Goal: Task Accomplishment & Management: Complete application form

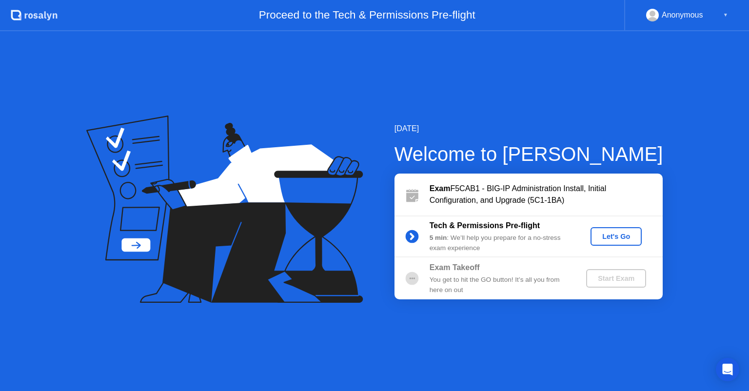
click at [616, 236] on div "Let's Go" at bounding box center [616, 237] width 43 height 8
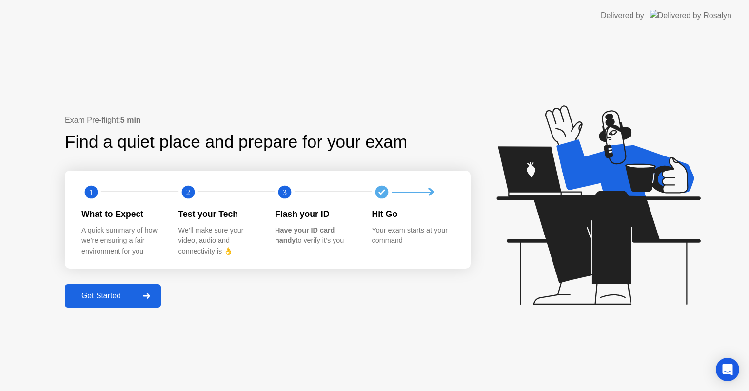
click at [117, 296] on div "Get Started" at bounding box center [101, 296] width 67 height 9
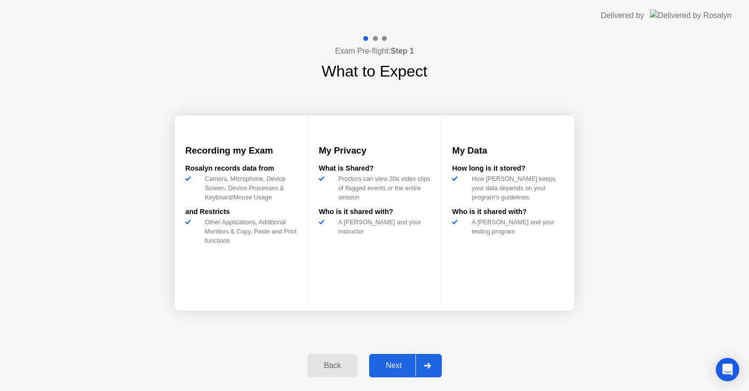
click at [401, 363] on div "Next" at bounding box center [393, 365] width 43 height 9
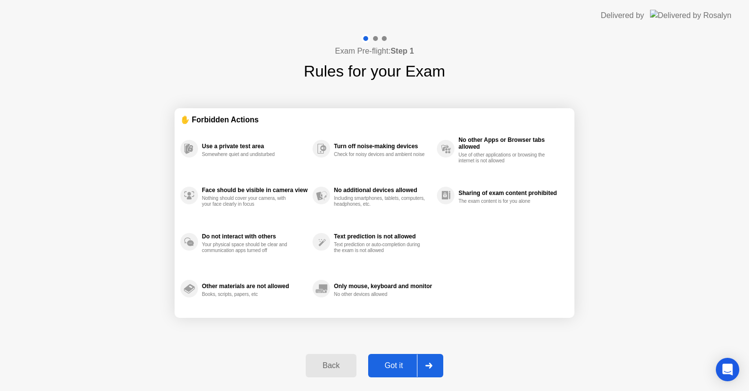
click at [399, 365] on div "Got it" at bounding box center [394, 365] width 46 height 9
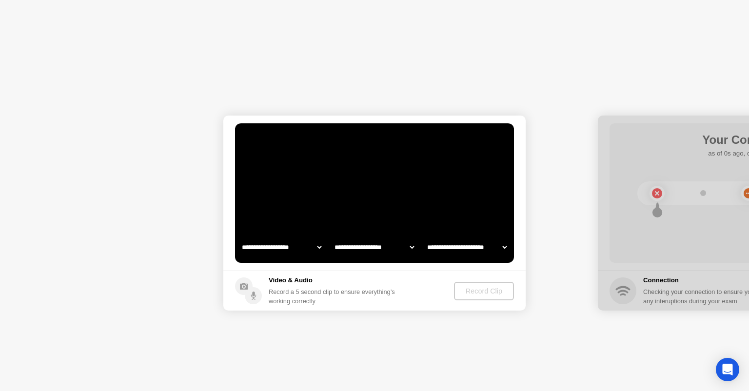
select select "**********"
select select "*******"
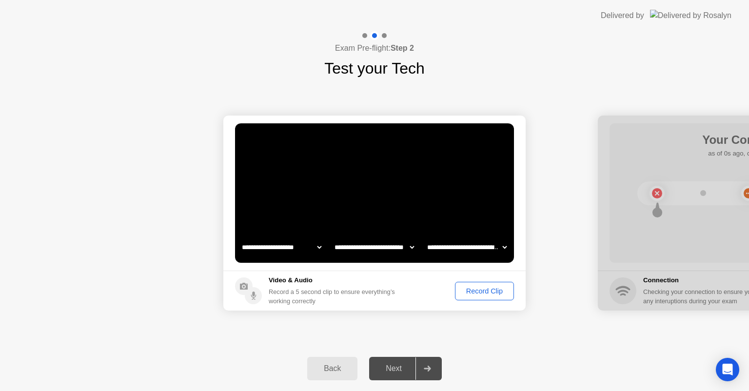
click at [496, 293] on div "Record Clip" at bounding box center [484, 291] width 52 height 8
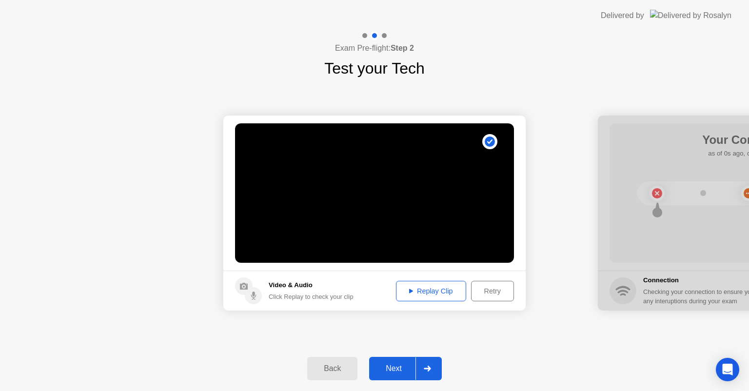
click at [392, 368] on div "Next" at bounding box center [393, 368] width 43 height 9
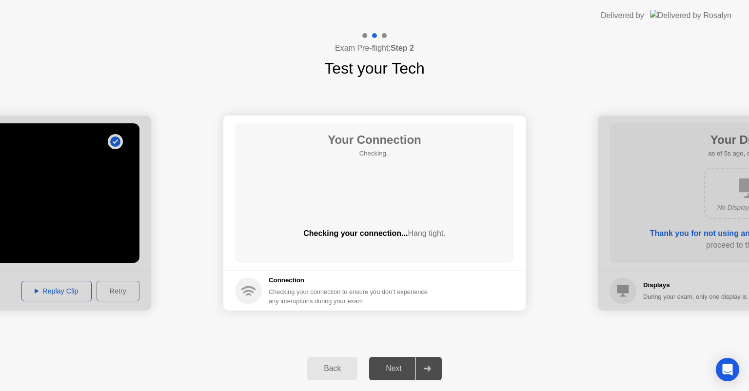
click at [399, 368] on div "Next" at bounding box center [393, 368] width 43 height 9
click at [455, 328] on div "**********" at bounding box center [374, 213] width 749 height 266
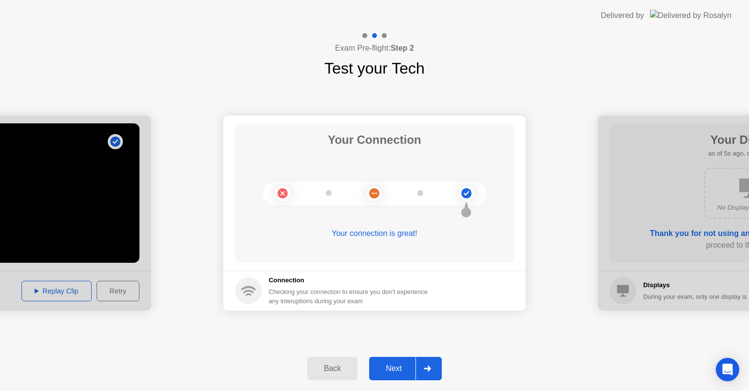
click at [396, 371] on div "Next" at bounding box center [393, 368] width 43 height 9
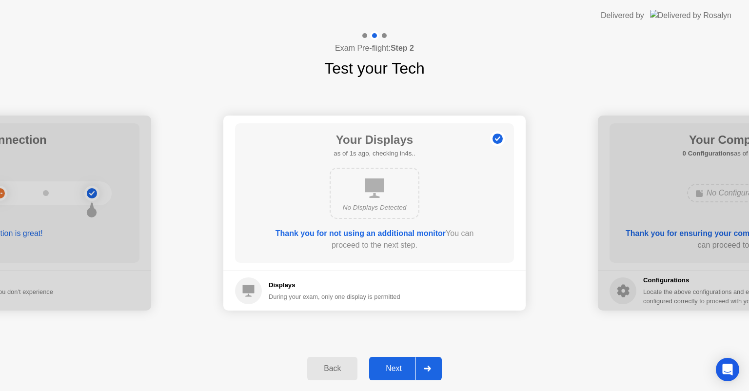
click at [401, 360] on button "Next" at bounding box center [405, 368] width 73 height 23
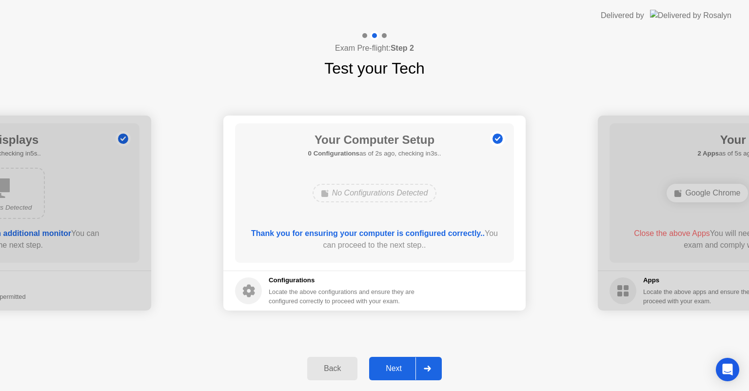
click at [387, 367] on div "Next" at bounding box center [393, 368] width 43 height 9
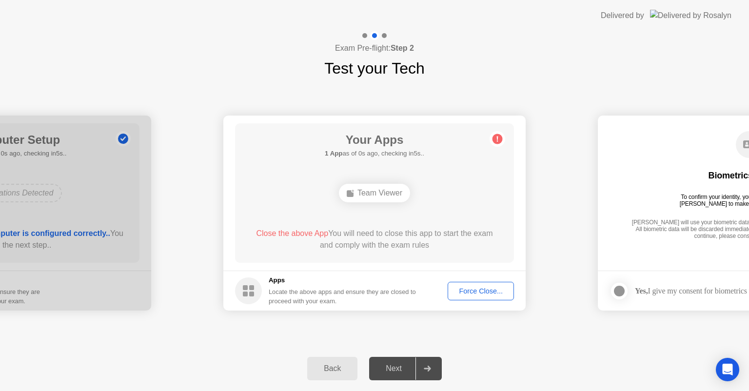
click at [476, 291] on div "Force Close..." at bounding box center [480, 291] width 59 height 8
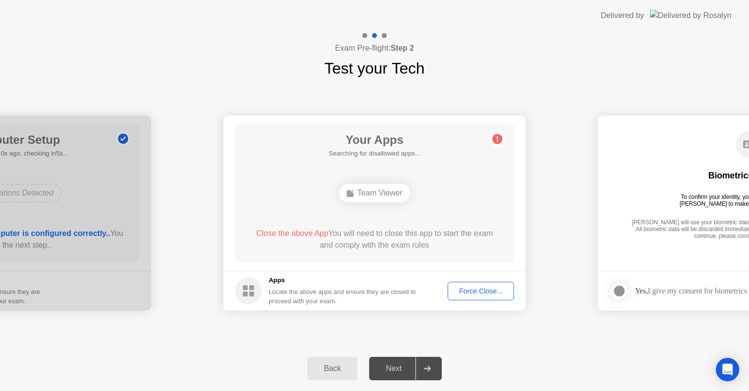
click at [365, 343] on div "**********" at bounding box center [374, 213] width 749 height 266
click at [470, 289] on div "Force Close..." at bounding box center [480, 291] width 59 height 8
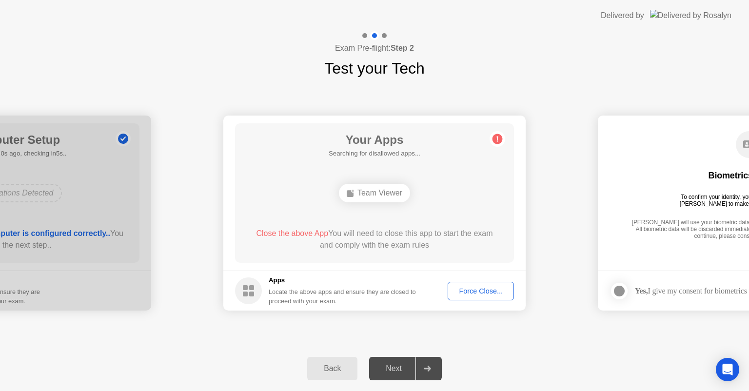
click at [375, 236] on div "Close the above App You will need to close this app to start the exam and compl…" at bounding box center [374, 239] width 251 height 23
click at [387, 367] on div "Next" at bounding box center [393, 368] width 43 height 9
click at [342, 368] on div "Back" at bounding box center [332, 368] width 44 height 9
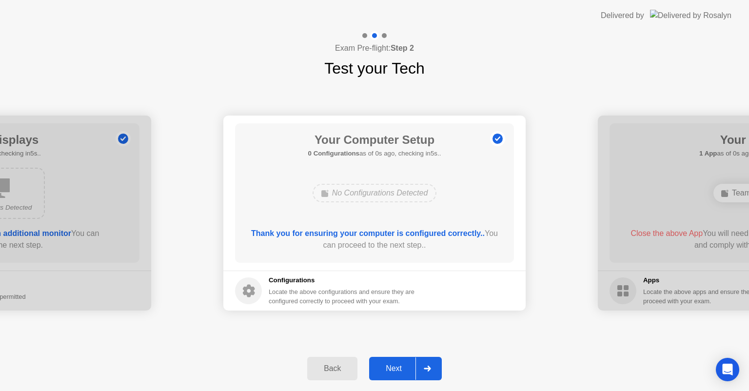
click at [401, 367] on div "Next" at bounding box center [393, 368] width 43 height 9
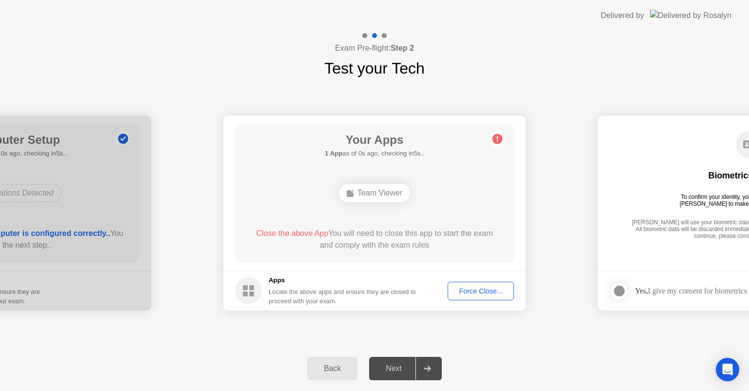
click at [382, 195] on div "Team Viewer" at bounding box center [374, 193] width 71 height 19
click at [476, 293] on div "Force Close..." at bounding box center [480, 291] width 59 height 8
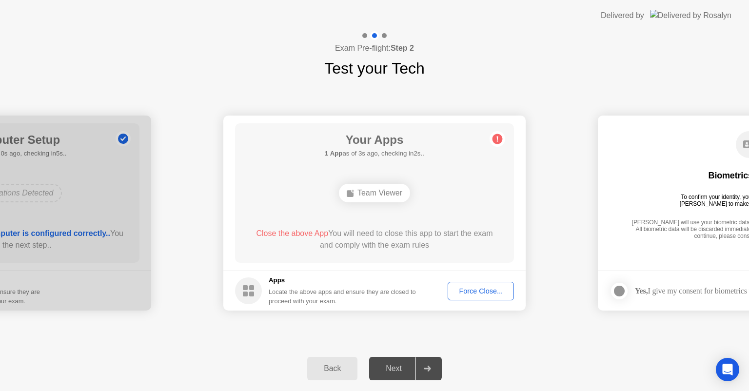
click at [468, 290] on div "Force Close..." at bounding box center [480, 291] width 59 height 8
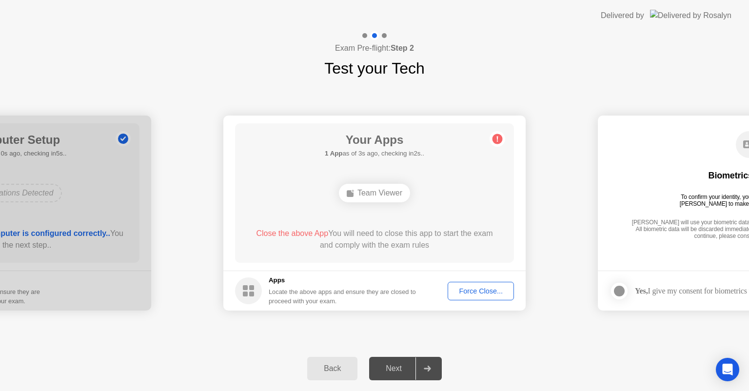
click at [493, 292] on div "Force Close..." at bounding box center [480, 291] width 59 height 8
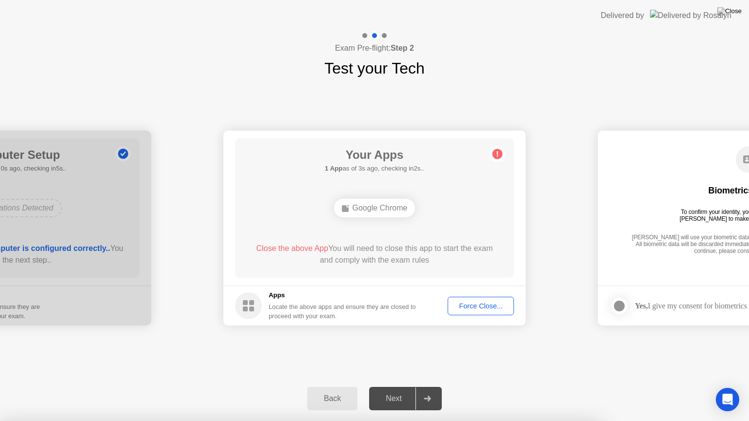
click at [438, 391] on div at bounding box center [374, 421] width 749 height 0
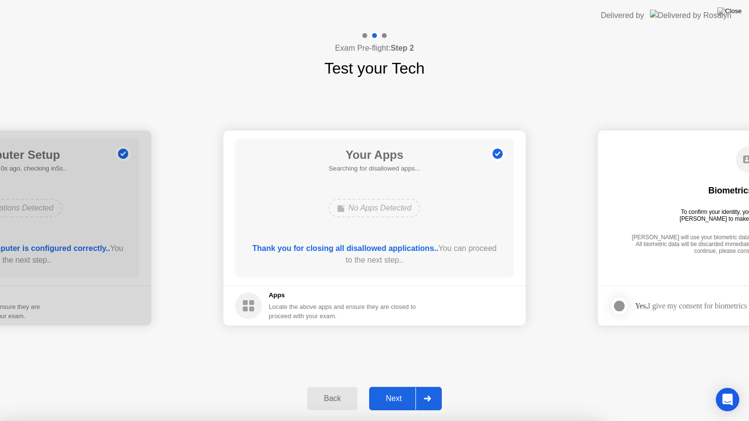
click at [435, 310] on footer "Apps Locate the above apps and ensure they are closed to proceed with your exam." at bounding box center [374, 306] width 302 height 40
click at [399, 391] on div "Next" at bounding box center [393, 399] width 43 height 9
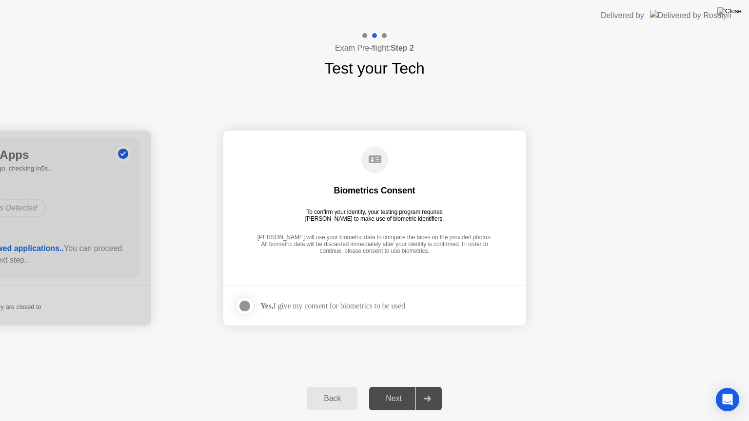
click at [368, 224] on div "Biometrics Consent To confirm your identity, your testing program requires [PER…" at bounding box center [374, 201] width 279 height 125
click at [246, 304] on div at bounding box center [245, 306] width 12 height 12
click at [399, 391] on div "Next" at bounding box center [393, 399] width 43 height 9
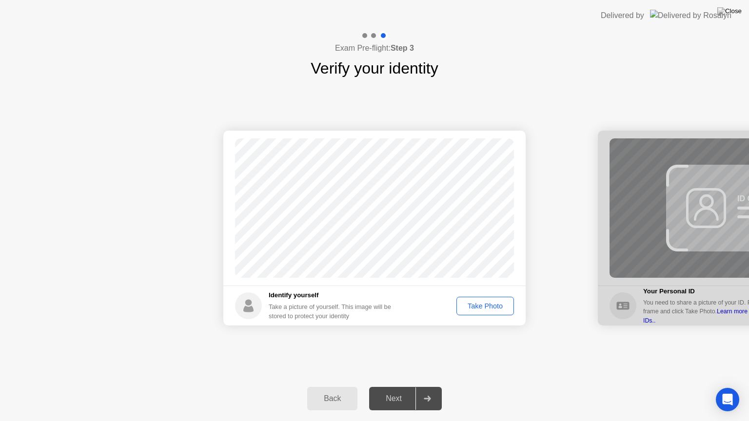
click at [483, 310] on div "Take Photo" at bounding box center [485, 306] width 51 height 8
click at [397, 391] on div "Next" at bounding box center [393, 399] width 43 height 9
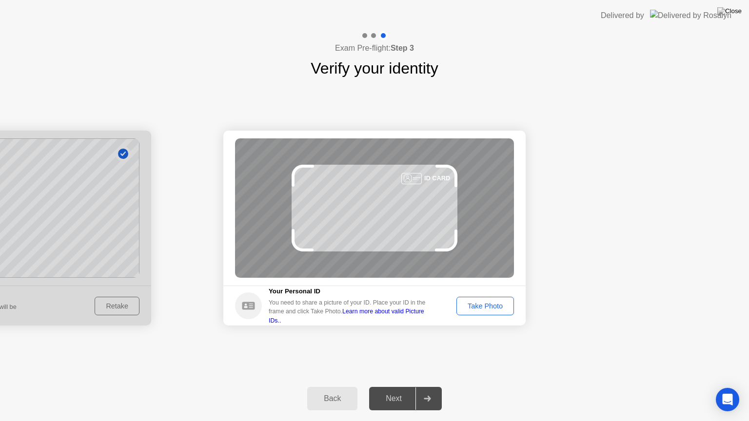
click at [328, 391] on div "Back" at bounding box center [332, 399] width 44 height 9
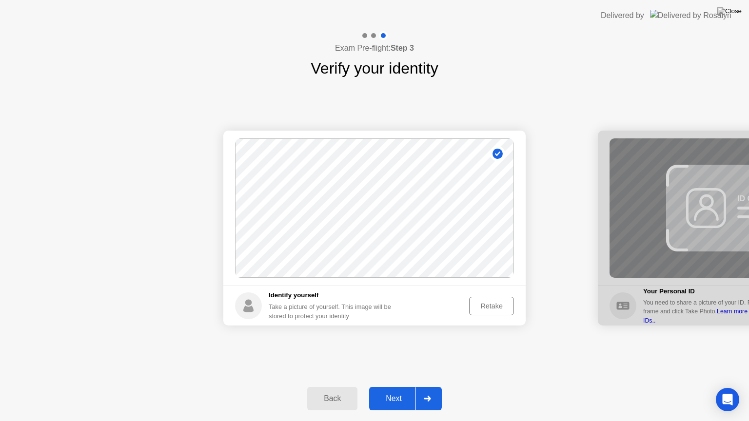
click at [327, 391] on div "Back" at bounding box center [332, 399] width 44 height 9
select select "**********"
select select "*******"
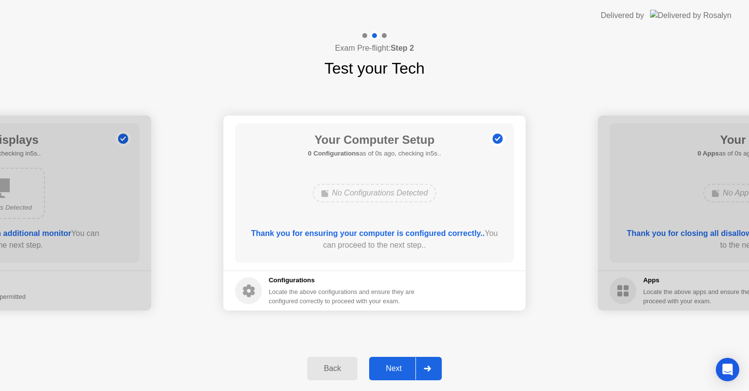
click at [326, 373] on div "Back" at bounding box center [332, 368] width 44 height 9
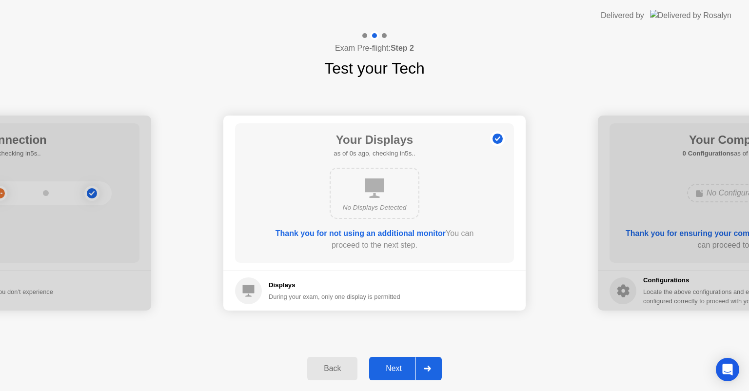
click at [324, 373] on div "Back" at bounding box center [332, 368] width 44 height 9
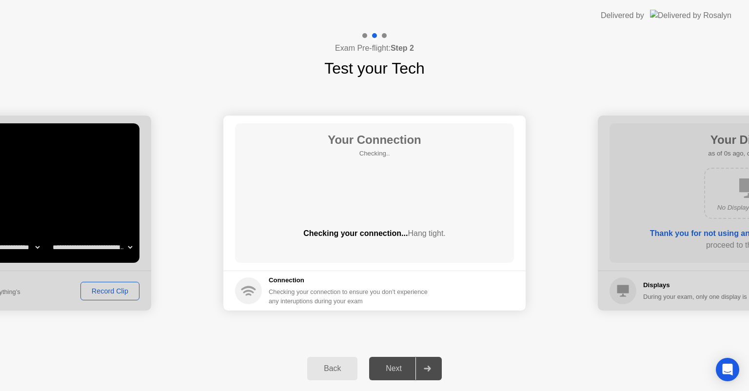
click at [324, 369] on div "Back" at bounding box center [332, 368] width 44 height 9
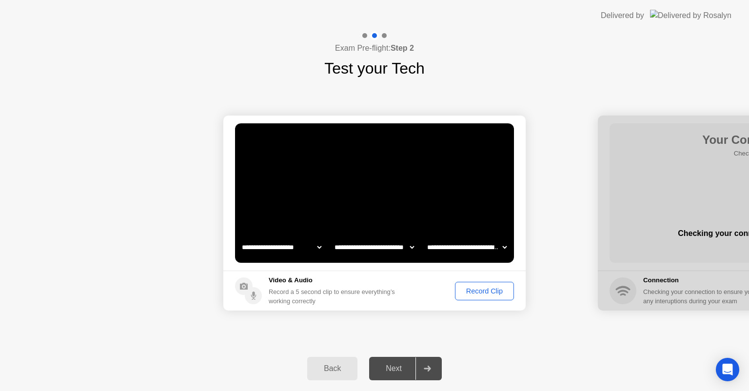
click at [324, 369] on div "Back" at bounding box center [332, 368] width 44 height 9
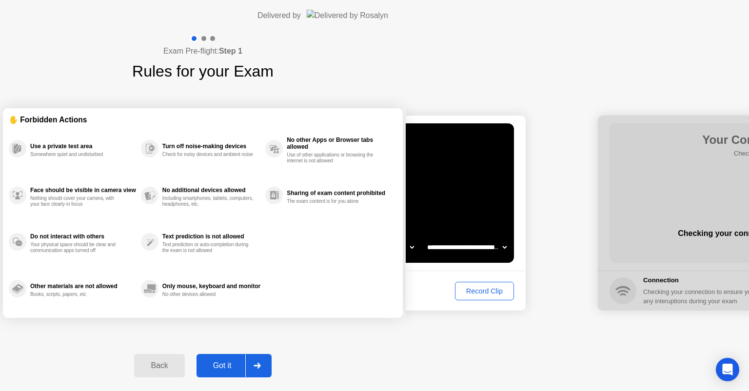
click at [181, 369] on div "Back" at bounding box center [159, 365] width 44 height 9
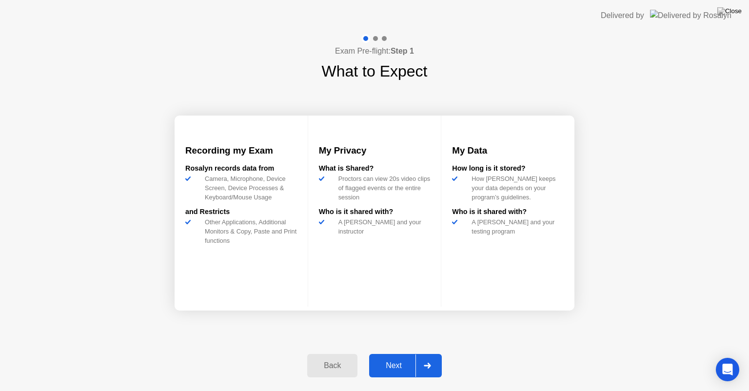
drag, startPoint x: 324, startPoint y: 369, endPoint x: 324, endPoint y: 380, distance: 11.2
click at [324, 380] on div "Back Next" at bounding box center [374, 365] width 146 height 45
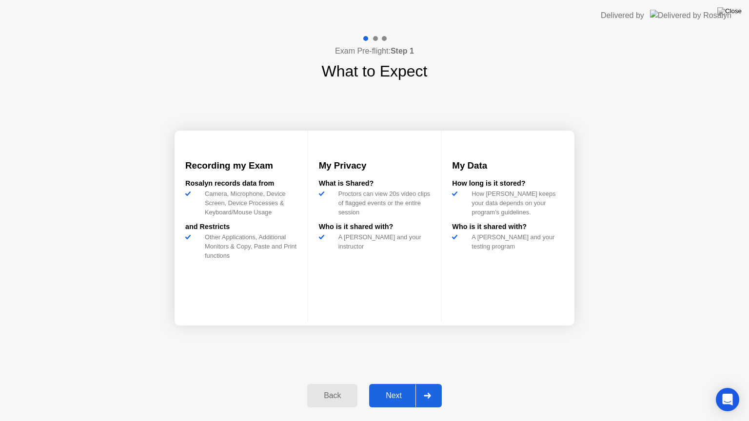
click at [324, 380] on div "Back Next" at bounding box center [374, 396] width 146 height 45
click at [324, 391] on div "Back" at bounding box center [332, 396] width 44 height 9
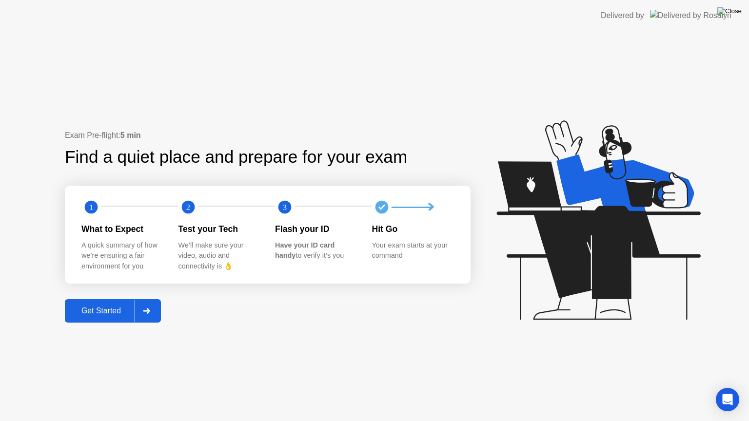
click at [739, 13] on img at bounding box center [729, 11] width 24 height 8
click at [137, 312] on div at bounding box center [146, 311] width 23 height 22
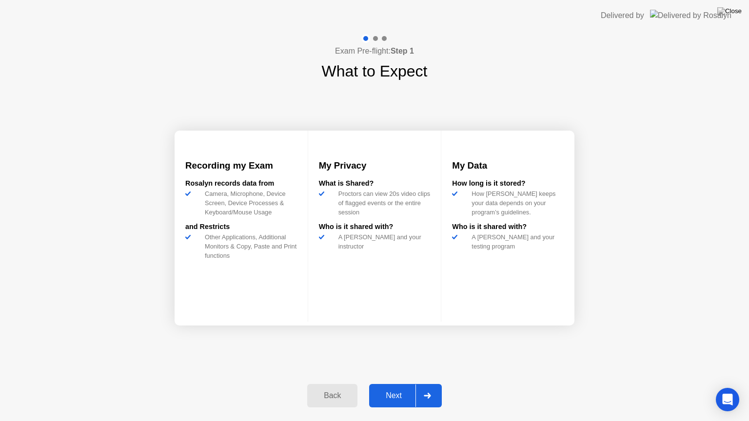
click at [399, 391] on div "Next" at bounding box center [393, 396] width 43 height 9
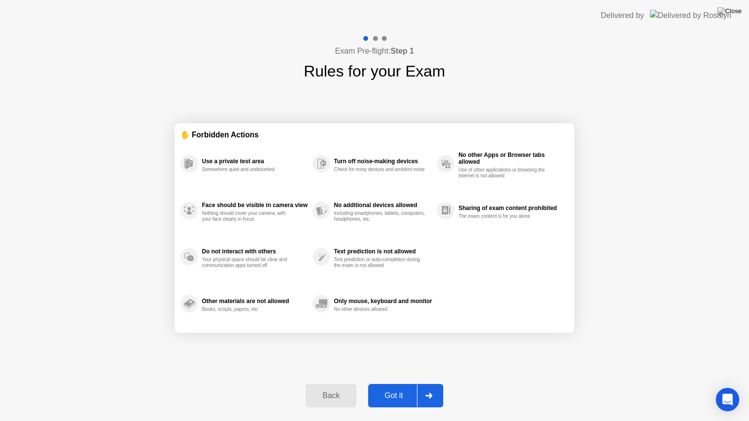
click at [405, 391] on div "Got it" at bounding box center [394, 396] width 46 height 9
select select "**********"
select select "*******"
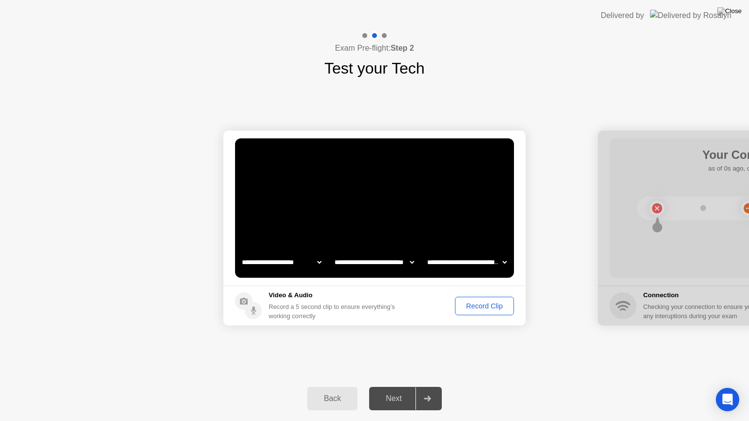
click at [334, 391] on div "Back" at bounding box center [332, 399] width 44 height 9
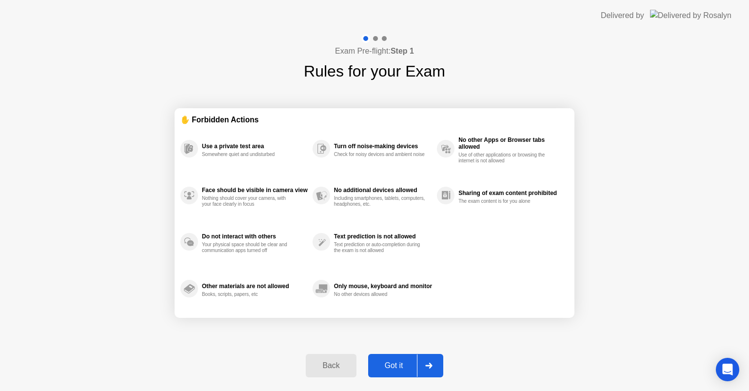
click at [337, 370] on div "Back" at bounding box center [331, 365] width 44 height 9
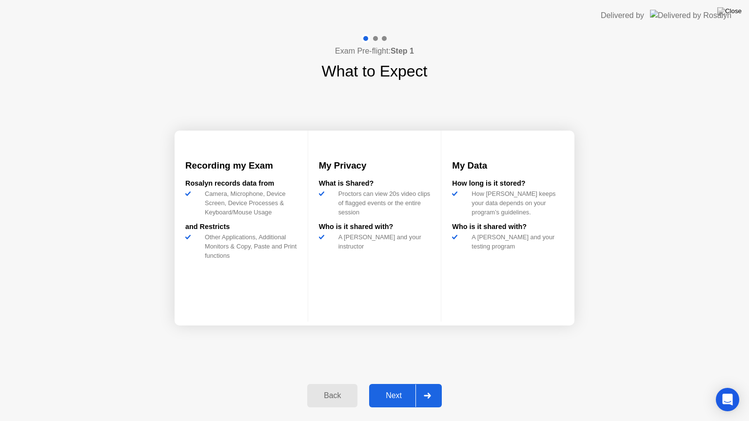
click at [333, 391] on div "Back" at bounding box center [332, 396] width 44 height 9
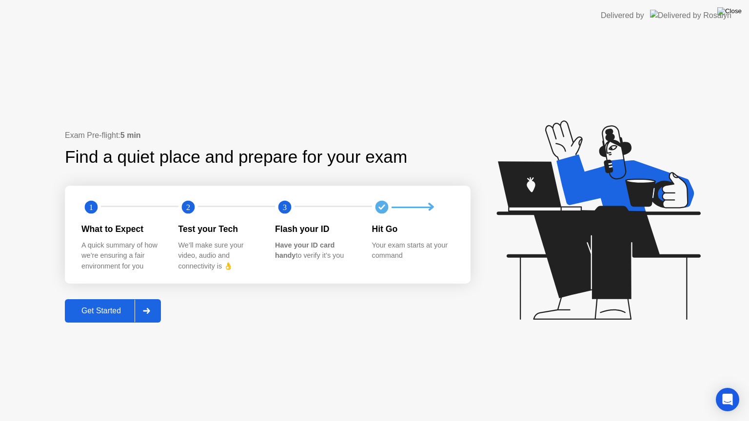
click at [732, 13] on img at bounding box center [729, 11] width 24 height 8
